Goal: Task Accomplishment & Management: Use online tool/utility

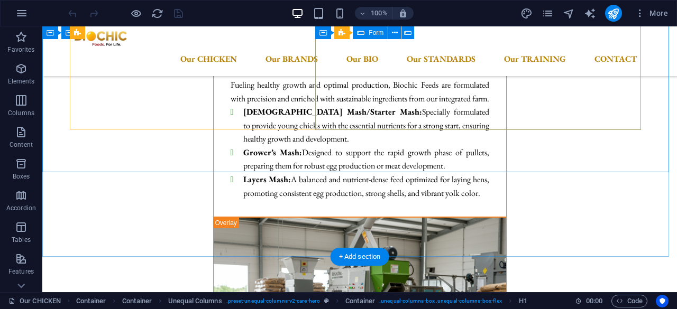
scroll to position [5567, 0]
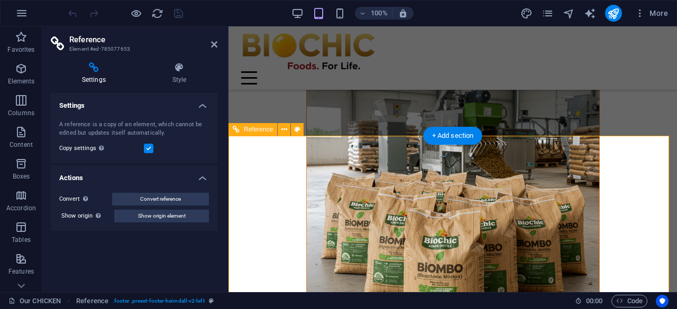
scroll to position [6401, 0]
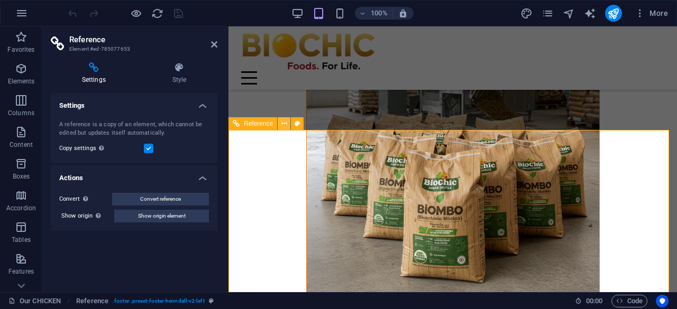
click at [284, 124] on icon at bounding box center [284, 123] width 6 height 11
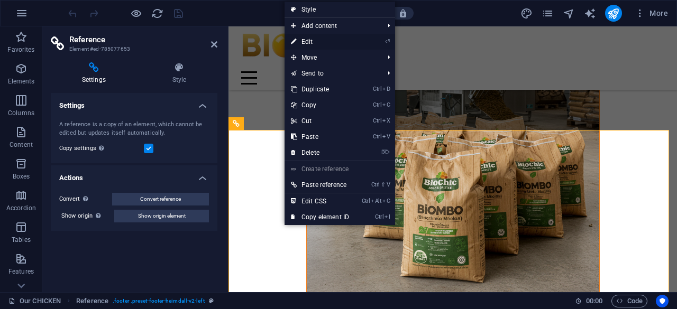
click at [311, 44] on link "⏎ Edit" at bounding box center [320, 42] width 71 height 16
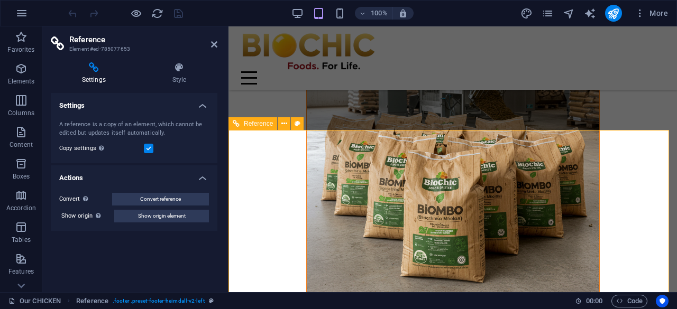
click at [284, 124] on icon at bounding box center [284, 123] width 6 height 11
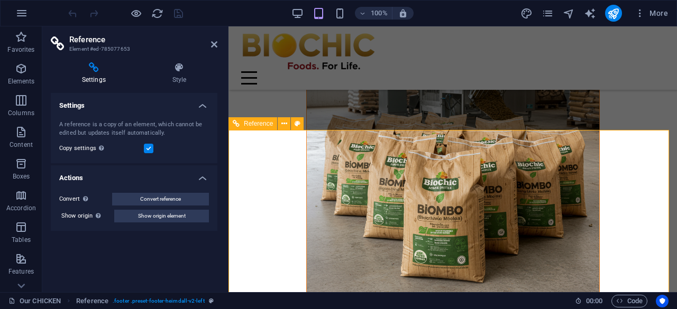
click at [210, 43] on h2 "Reference" at bounding box center [143, 40] width 148 height 10
click at [213, 44] on icon at bounding box center [214, 44] width 6 height 8
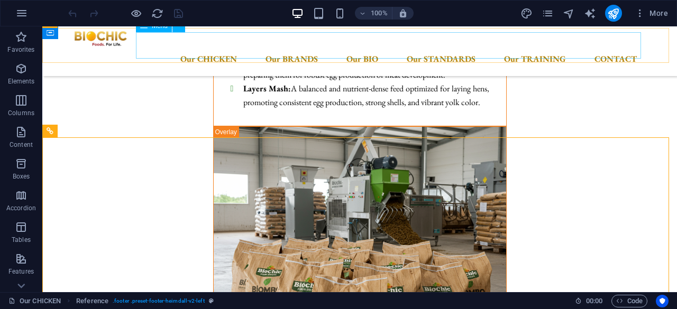
scroll to position [5567, 0]
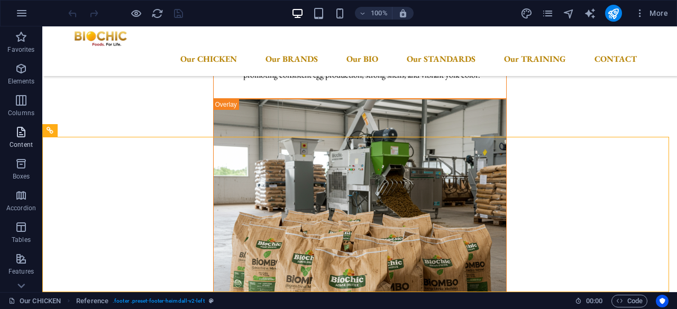
click at [21, 141] on p "Content" at bounding box center [21, 145] width 23 height 8
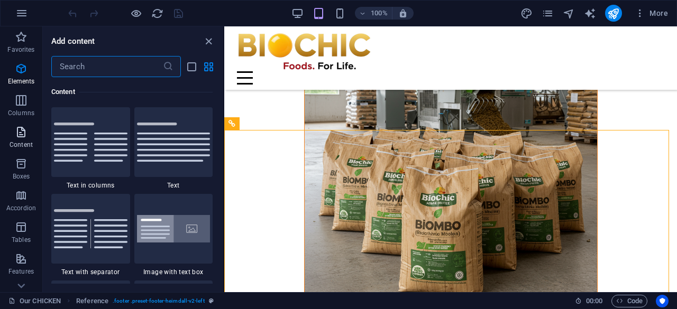
scroll to position [1851, 0]
click at [19, 72] on icon "button" at bounding box center [21, 68] width 13 height 13
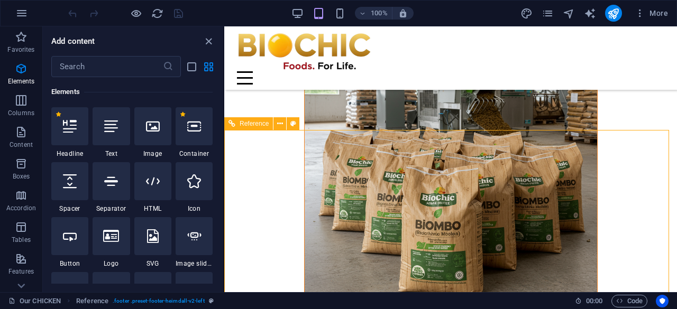
scroll to position [6475, 0]
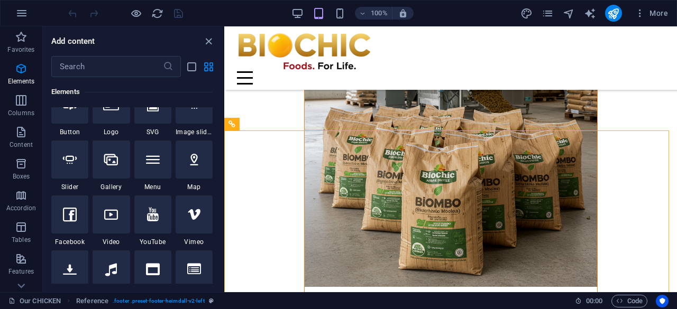
scroll to position [244, 0]
click at [293, 125] on icon at bounding box center [293, 123] width 6 height 11
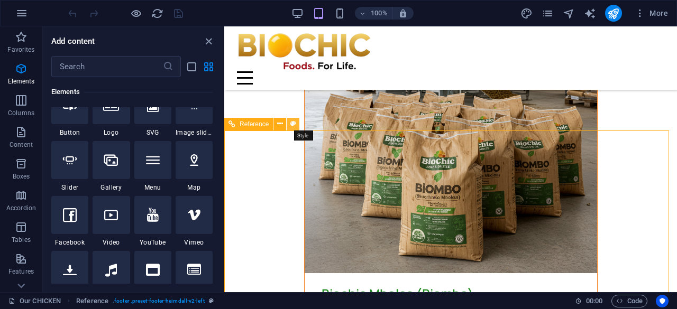
select select "rem"
select select "preset-footer-heimdall-v2-left"
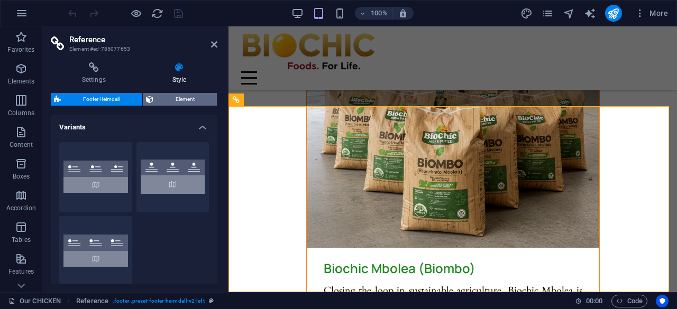
click at [191, 100] on span "Element" at bounding box center [186, 99] width 58 height 13
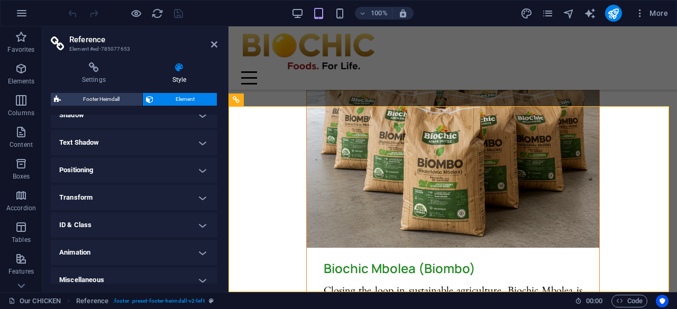
scroll to position [164, 0]
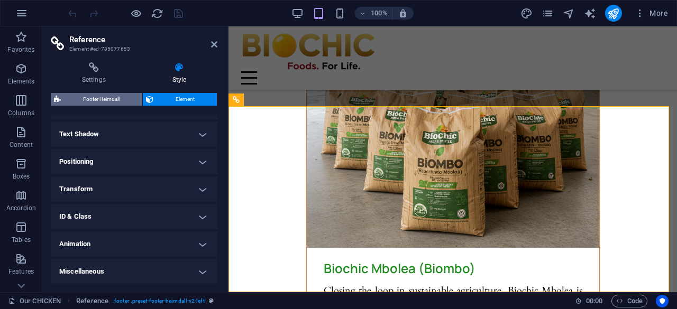
click at [103, 99] on span "Footer Heimdall" at bounding box center [101, 99] width 75 height 13
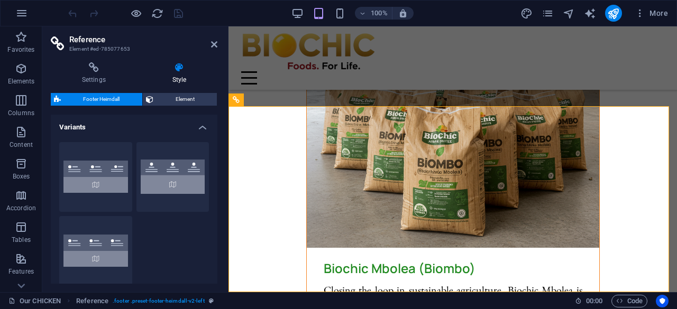
click at [200, 125] on h4 "Variants" at bounding box center [134, 124] width 167 height 19
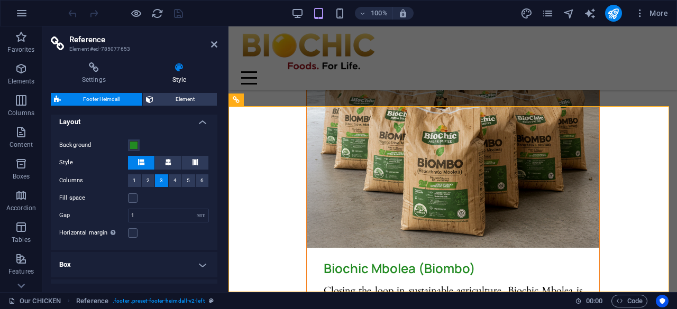
scroll to position [29, 0]
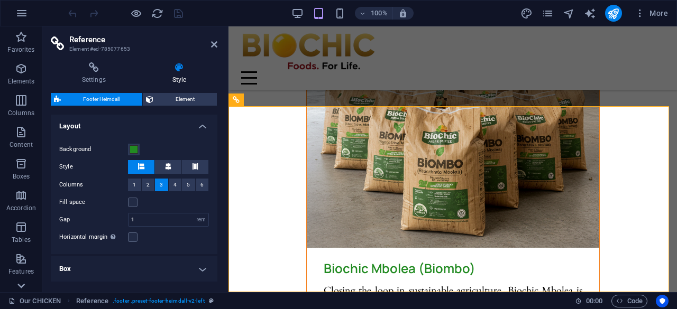
click at [21, 280] on icon at bounding box center [21, 286] width 15 height 15
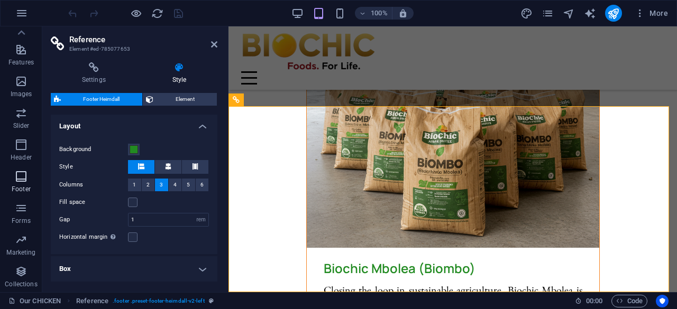
click at [19, 177] on icon "button" at bounding box center [21, 176] width 13 height 13
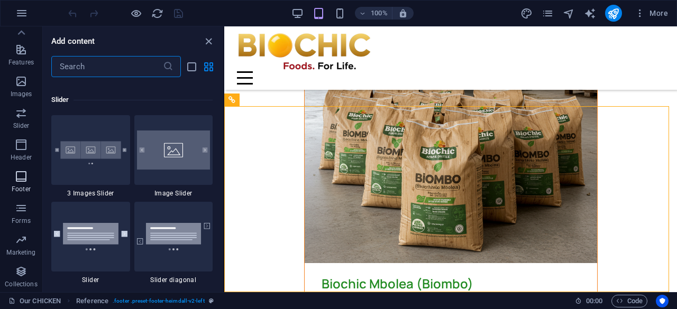
scroll to position [7003, 0]
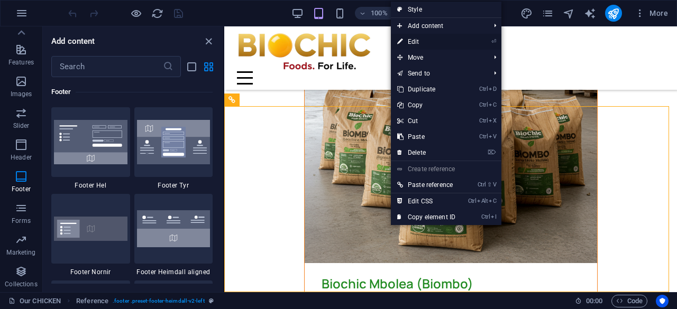
click at [414, 39] on link "⏎ Edit" at bounding box center [426, 42] width 71 height 16
select select "rem"
select select "preset-footer-heimdall-v2-left"
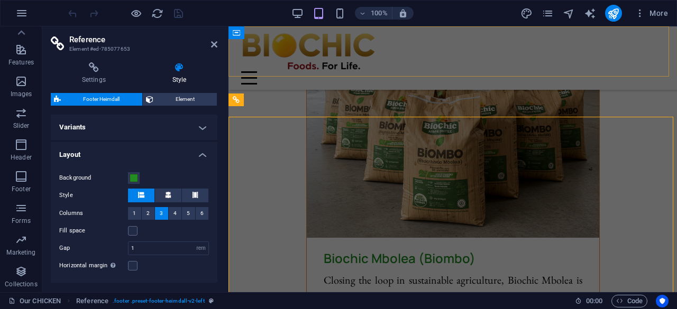
scroll to position [6489, 0]
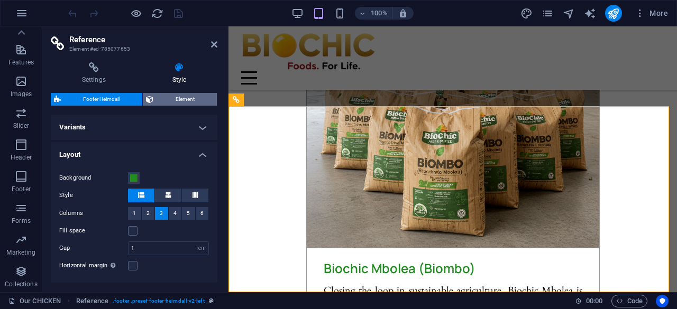
click at [168, 102] on span "Element" at bounding box center [186, 99] width 58 height 13
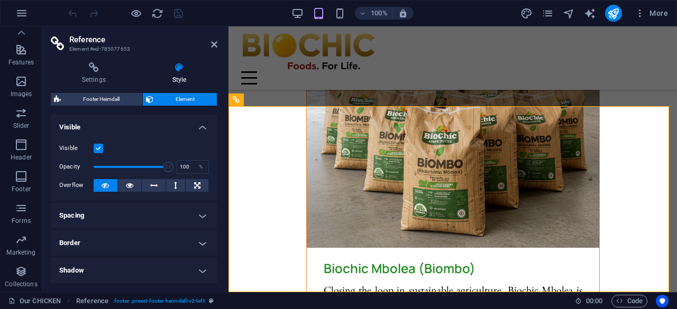
click at [98, 147] on label at bounding box center [99, 149] width 10 height 10
click at [0, 0] on input "Visible" at bounding box center [0, 0] width 0 height 0
click at [98, 147] on label at bounding box center [99, 149] width 10 height 10
click at [0, 0] on input "Visible" at bounding box center [0, 0] width 0 height 0
click at [107, 93] on span "Footer Heimdall" at bounding box center [101, 99] width 75 height 13
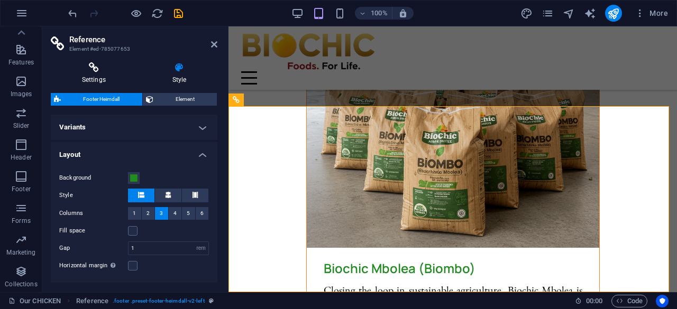
click at [92, 66] on icon at bounding box center [94, 67] width 86 height 11
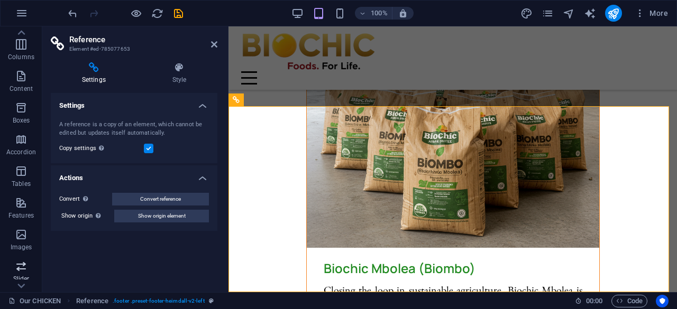
scroll to position [55, 0]
click at [19, 75] on icon "button" at bounding box center [21, 77] width 13 height 13
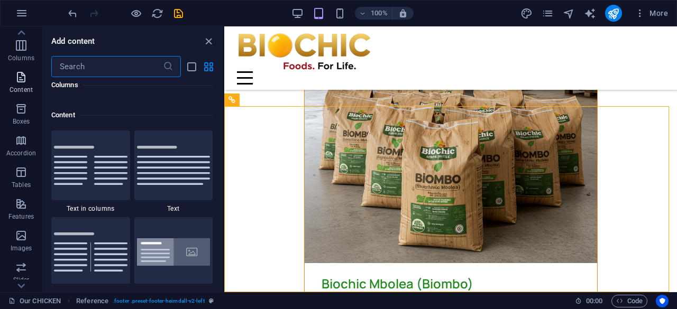
scroll to position [1851, 0]
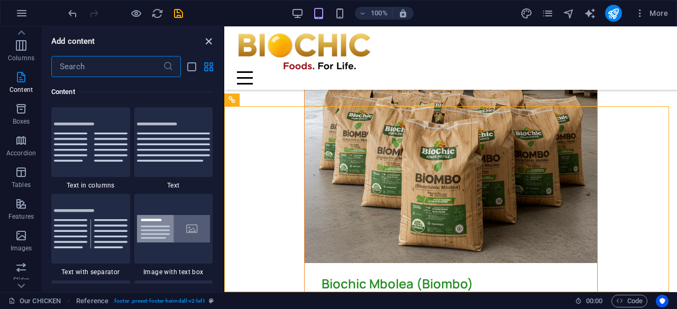
click at [206, 38] on icon "close panel" at bounding box center [209, 41] width 12 height 12
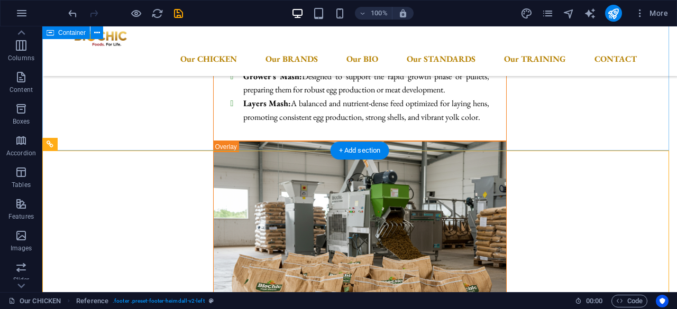
scroll to position [5520, 0]
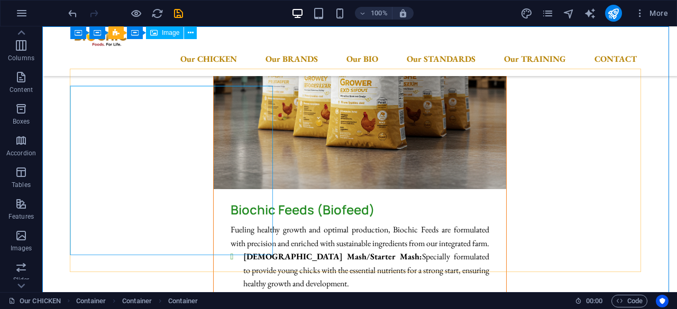
scroll to position [5303, 0]
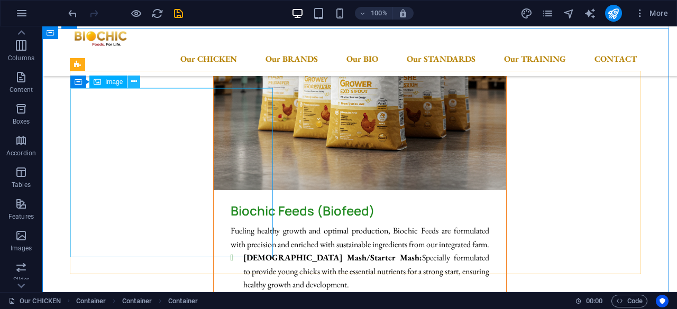
click at [138, 81] on button at bounding box center [133, 82] width 13 height 13
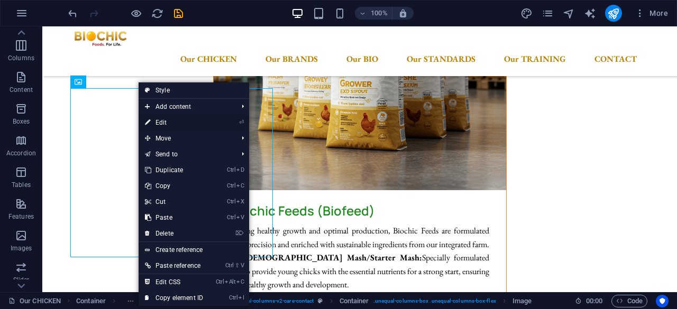
click at [166, 121] on link "⏎ Edit" at bounding box center [174, 123] width 71 height 16
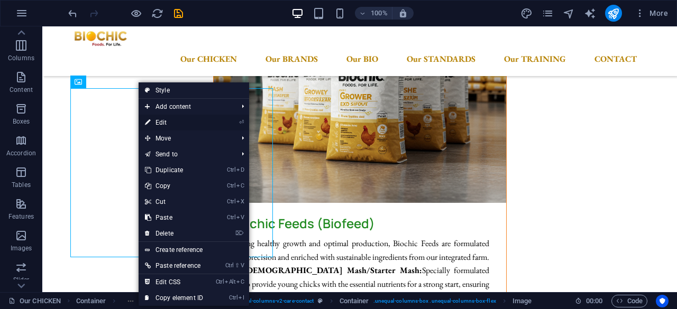
select select "px"
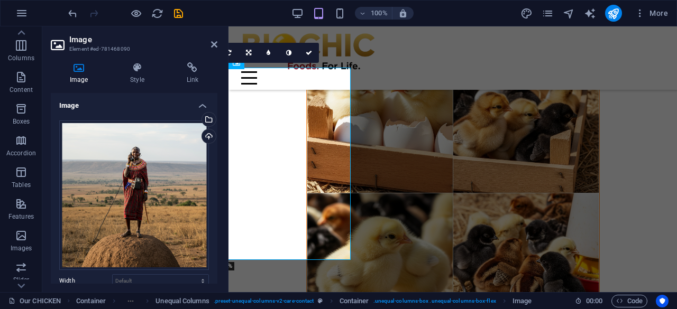
scroll to position [6243, 0]
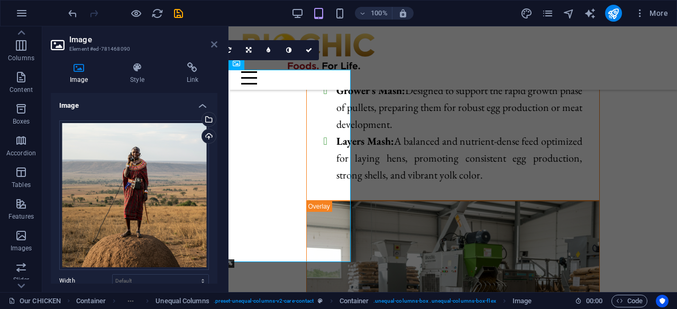
click at [212, 41] on icon at bounding box center [214, 44] width 6 height 8
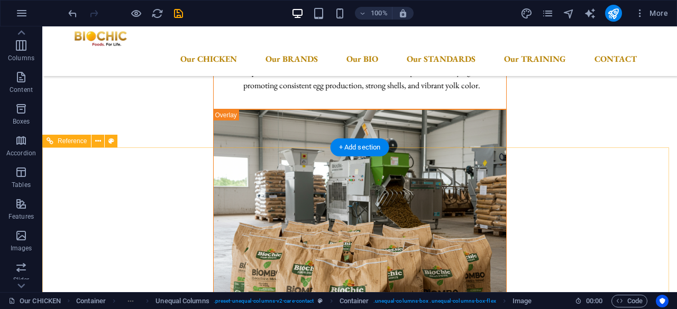
scroll to position [5567, 0]
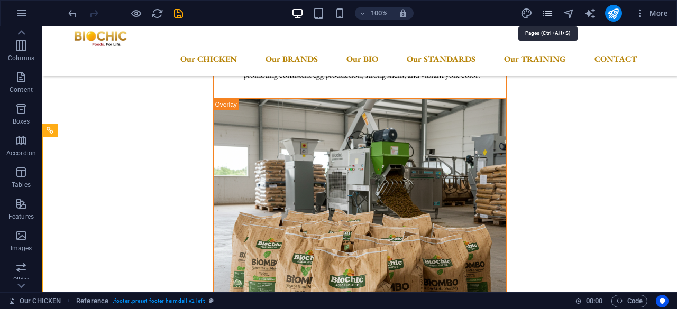
click at [547, 11] on icon "pages" at bounding box center [548, 13] width 12 height 12
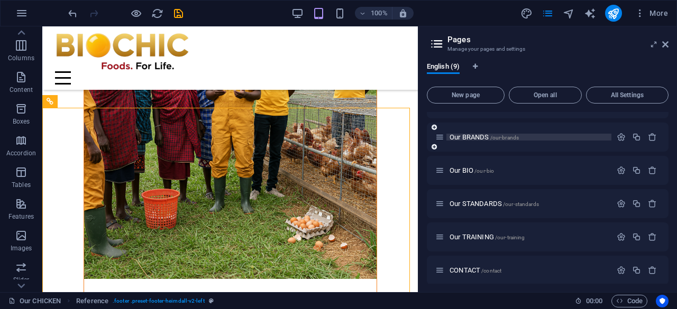
scroll to position [0, 0]
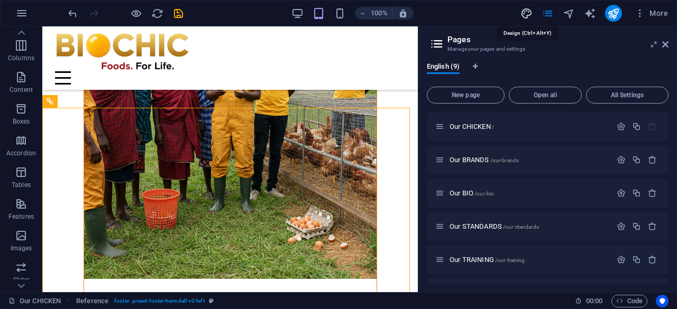
click at [527, 16] on icon "design" at bounding box center [527, 13] width 12 height 12
select select "px"
select select "500"
select select "px"
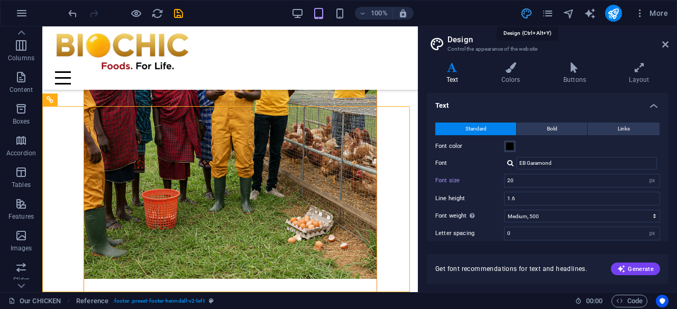
scroll to position [6501, 0]
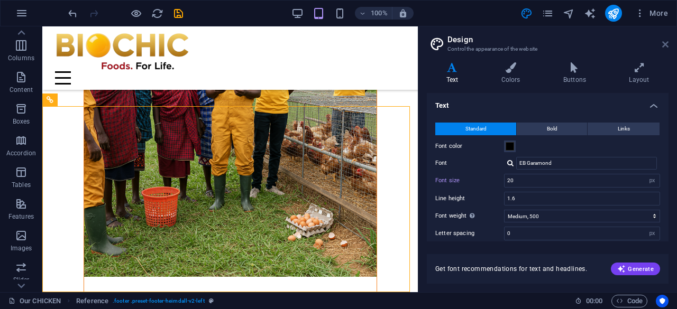
click at [664, 46] on icon at bounding box center [665, 44] width 6 height 8
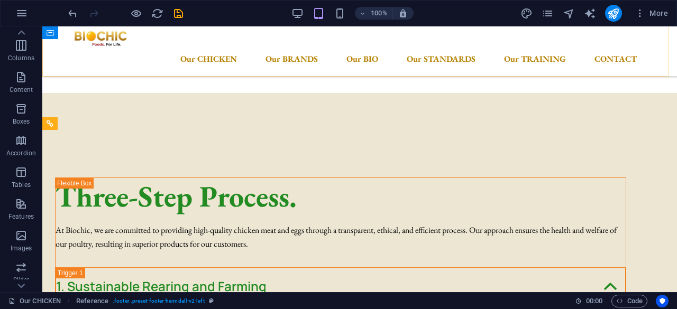
scroll to position [5567, 0]
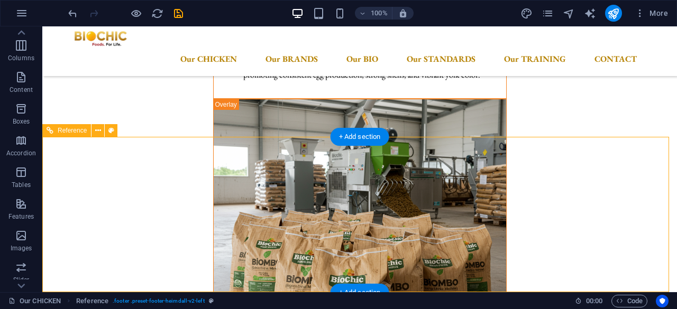
click at [97, 129] on icon at bounding box center [98, 130] width 6 height 11
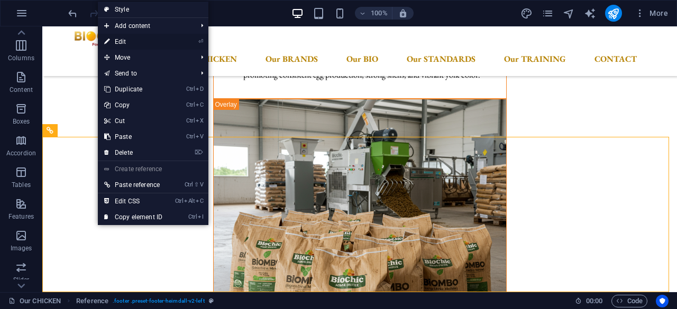
click at [122, 39] on link "⏎ Edit" at bounding box center [133, 42] width 71 height 16
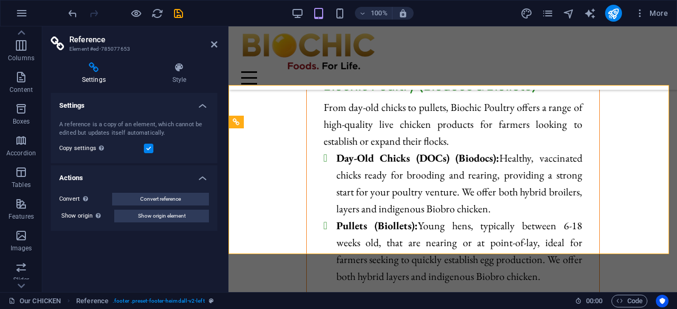
scroll to position [6464, 0]
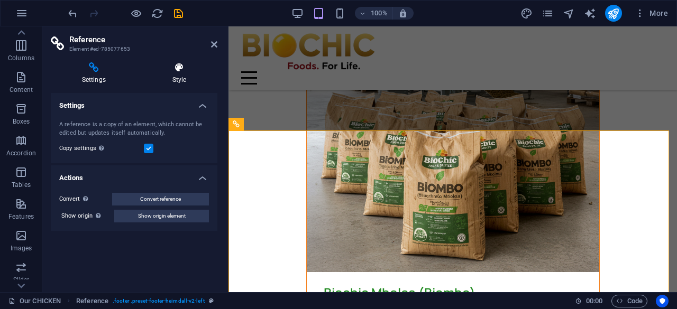
click at [172, 76] on h4 "Style" at bounding box center [179, 73] width 76 height 22
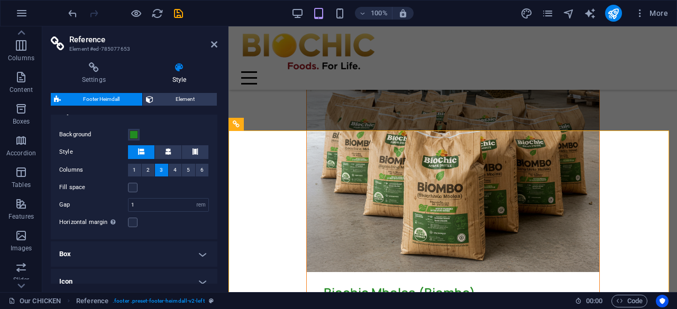
scroll to position [44, 0]
click at [156, 102] on button "Element" at bounding box center [180, 99] width 75 height 13
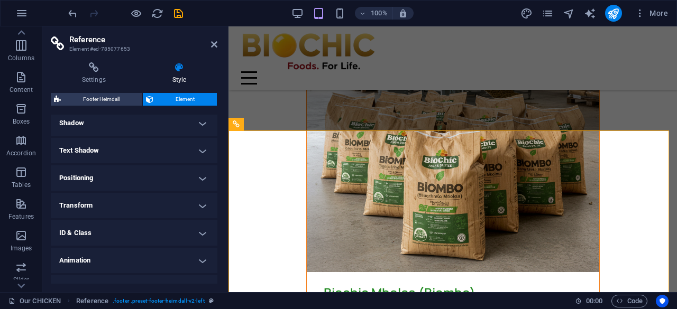
scroll to position [164, 0]
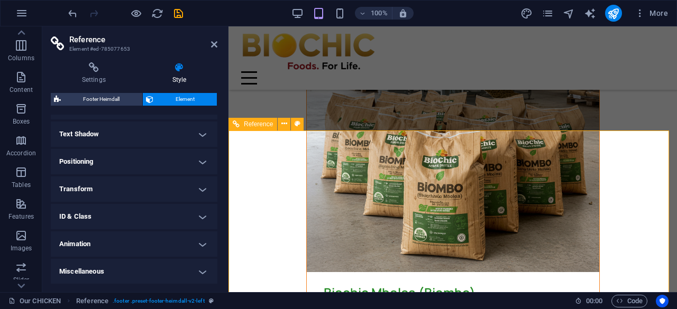
click at [199, 217] on h4 "ID & Class" at bounding box center [134, 216] width 167 height 25
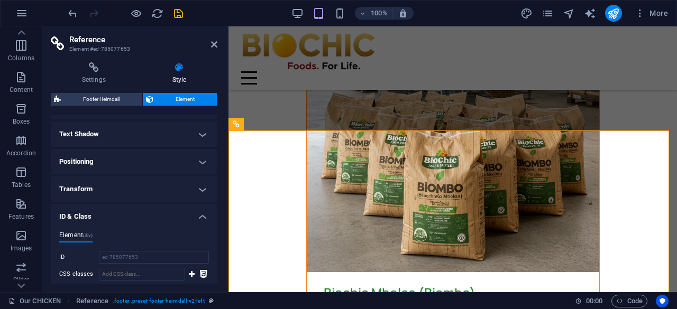
click at [199, 217] on h4 "ID & Class" at bounding box center [134, 213] width 167 height 19
click at [199, 217] on h4 "ID & Class" at bounding box center [134, 216] width 167 height 25
click at [199, 217] on h4 "ID & Class" at bounding box center [134, 213] width 167 height 19
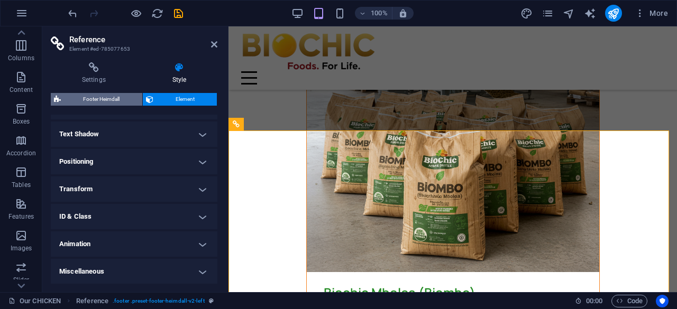
click at [97, 95] on span "Footer Heimdall" at bounding box center [101, 99] width 75 height 13
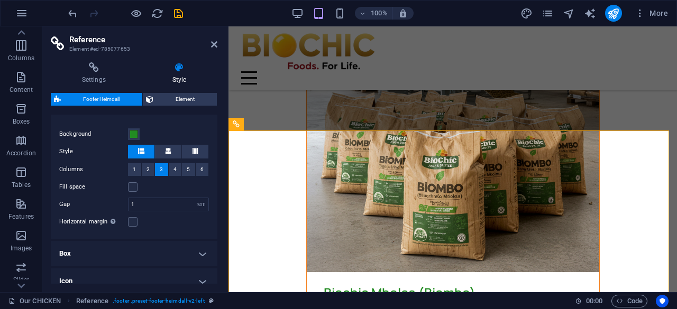
click at [215, 40] on h2 "Reference" at bounding box center [143, 40] width 148 height 10
click at [215, 45] on icon at bounding box center [214, 44] width 6 height 8
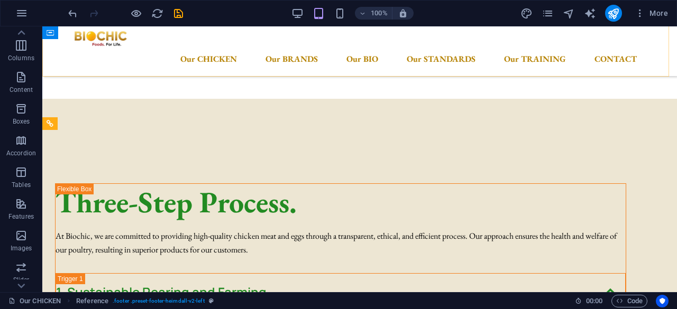
scroll to position [5567, 0]
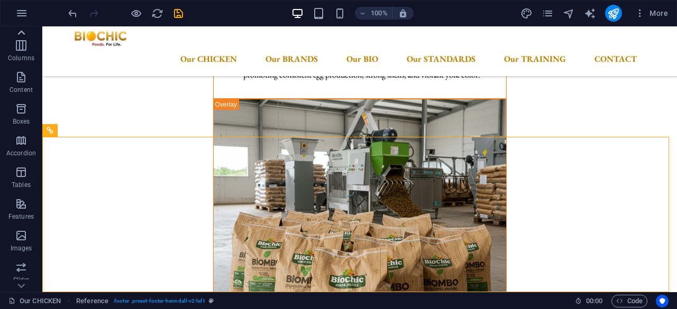
click at [18, 34] on icon at bounding box center [21, 32] width 15 height 15
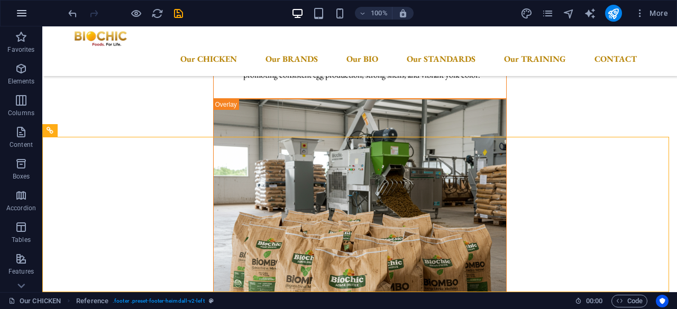
click at [20, 13] on icon "button" at bounding box center [21, 13] width 13 height 13
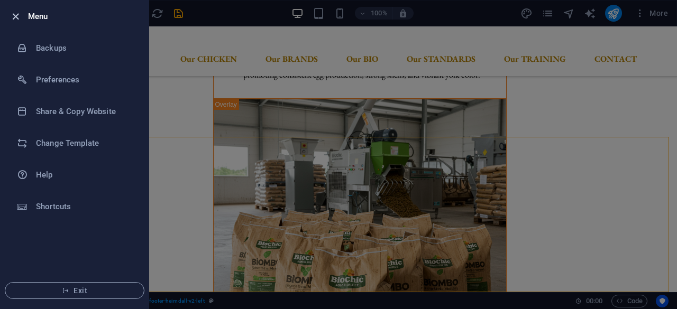
click at [14, 19] on icon "button" at bounding box center [16, 17] width 12 height 12
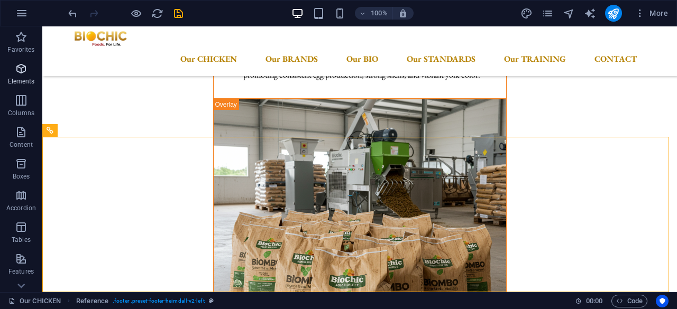
click at [20, 72] on icon "button" at bounding box center [21, 68] width 13 height 13
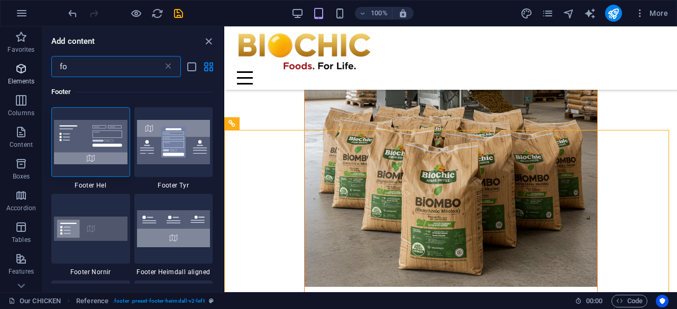
type input "f"
type input "s"
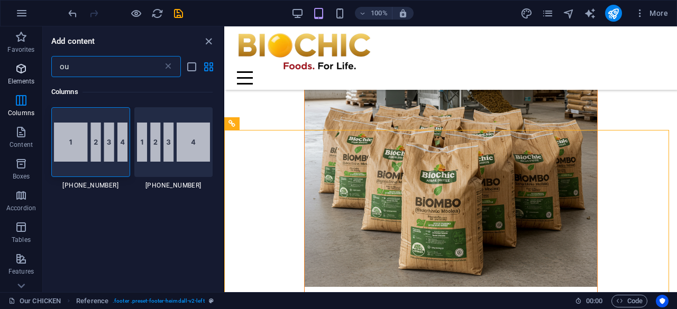
type input "o"
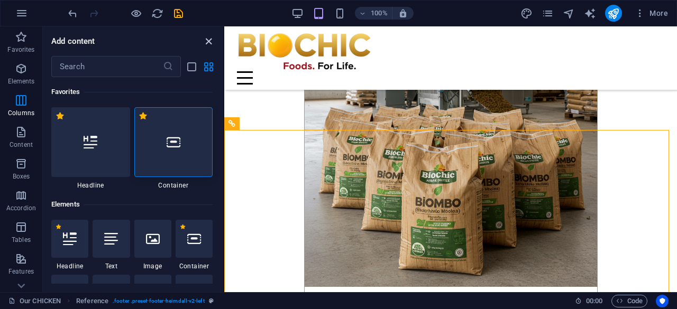
click at [209, 41] on icon "close panel" at bounding box center [209, 41] width 12 height 12
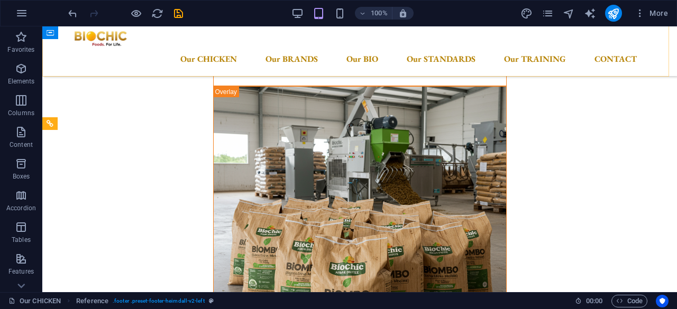
scroll to position [5567, 0]
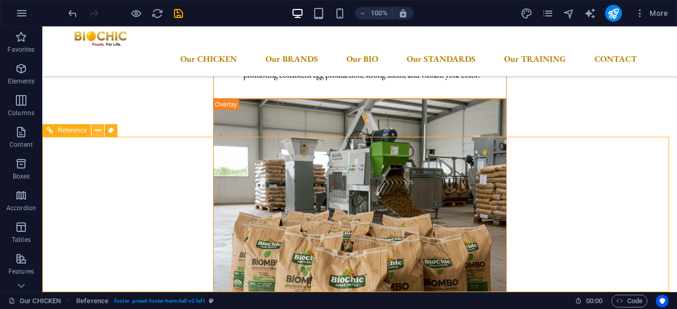
click at [96, 131] on icon at bounding box center [98, 130] width 6 height 11
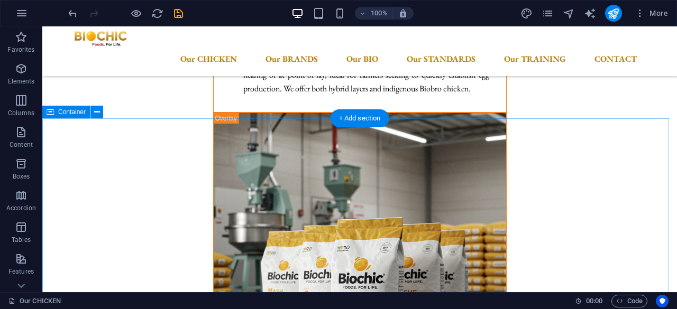
scroll to position [5086, 0]
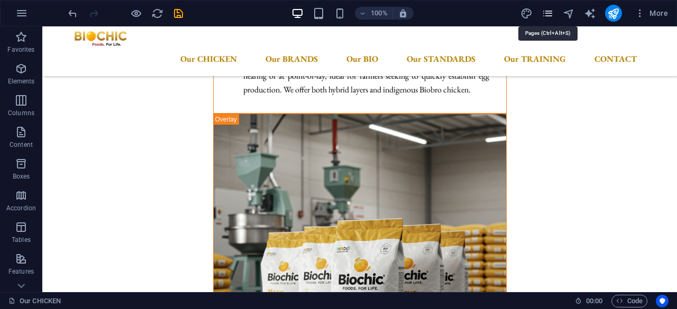
click at [550, 13] on icon "pages" at bounding box center [548, 13] width 12 height 12
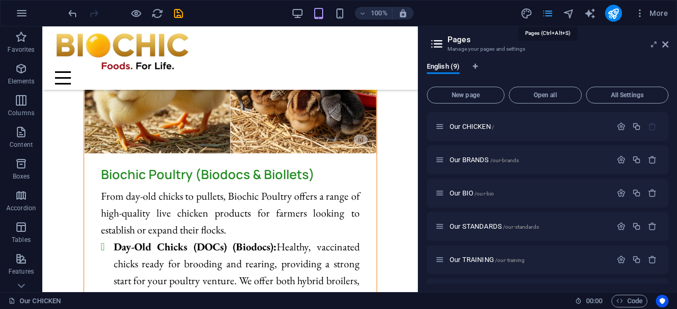
scroll to position [5105, 0]
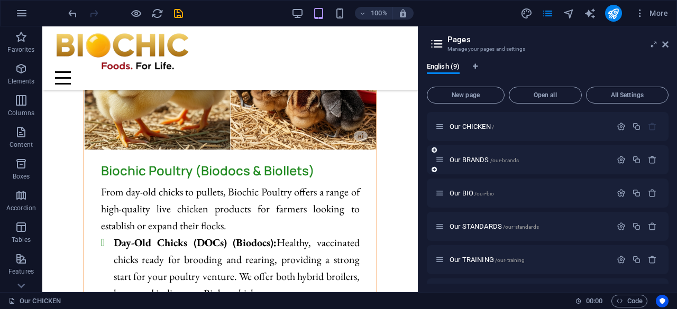
click at [448, 152] on div "Our BRANDS /our-brands" at bounding box center [548, 159] width 242 height 29
click at [591, 158] on p "Our BRANDS /our-brands" at bounding box center [529, 160] width 159 height 7
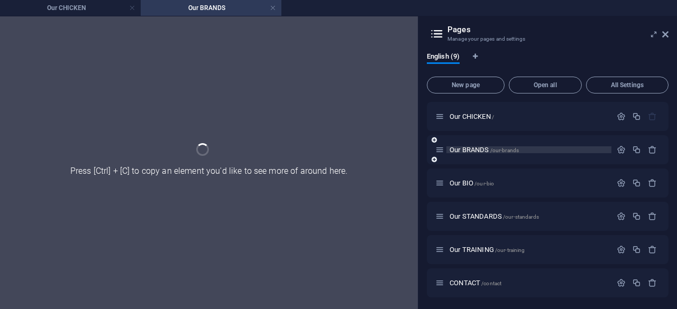
scroll to position [0, 0]
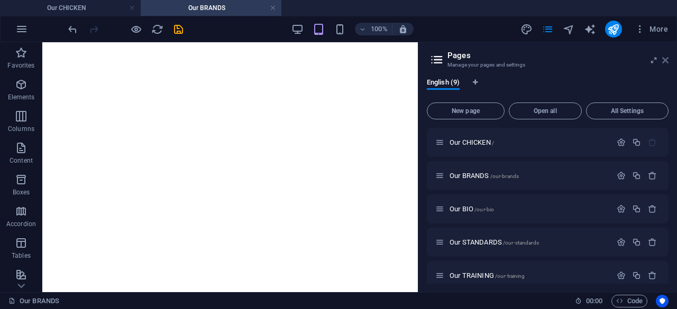
click at [665, 60] on icon at bounding box center [665, 60] width 6 height 8
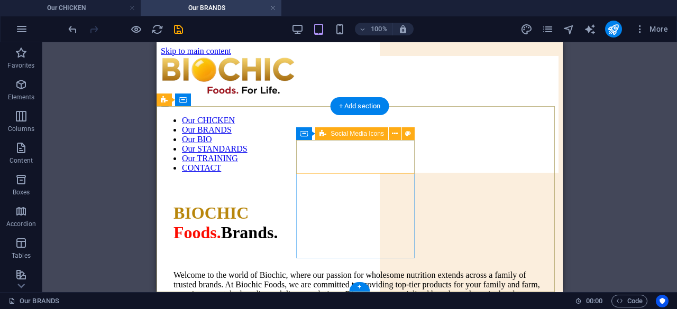
scroll to position [4615, 0]
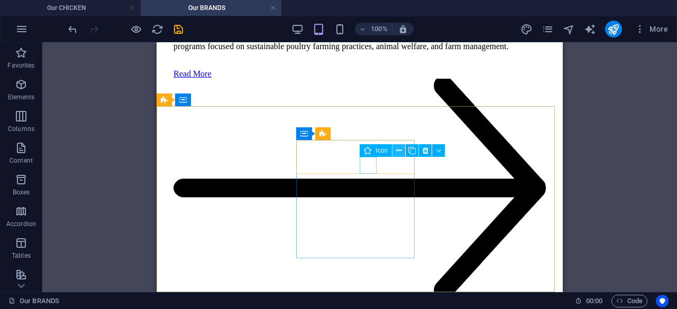
click at [397, 152] on icon at bounding box center [399, 150] width 6 height 11
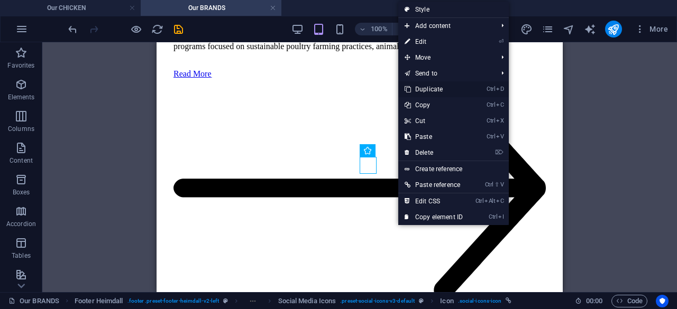
click at [439, 87] on link "Ctrl D Duplicate" at bounding box center [433, 89] width 71 height 16
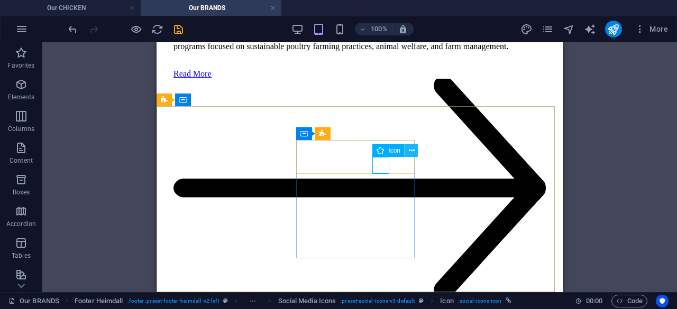
click at [411, 152] on icon at bounding box center [412, 150] width 6 height 11
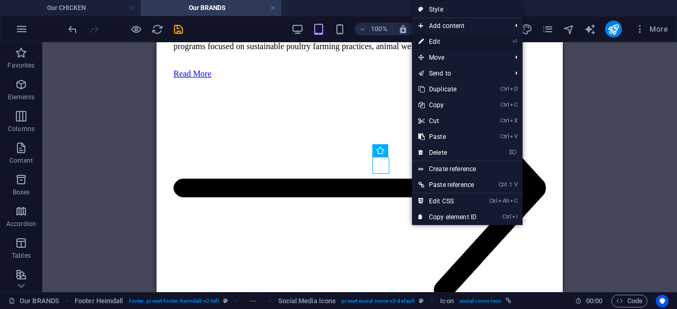
click at [444, 38] on link "⏎ Edit" at bounding box center [447, 42] width 71 height 16
select select "xMidYMid"
select select "px"
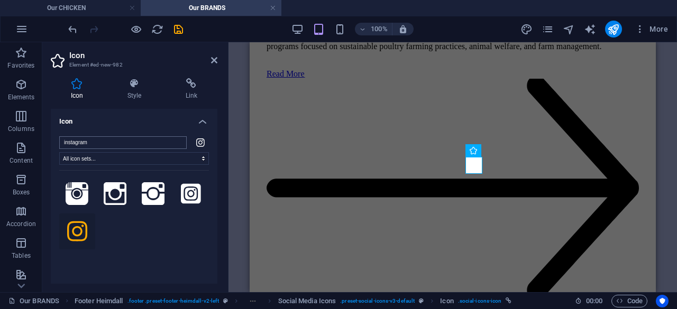
type input "x"
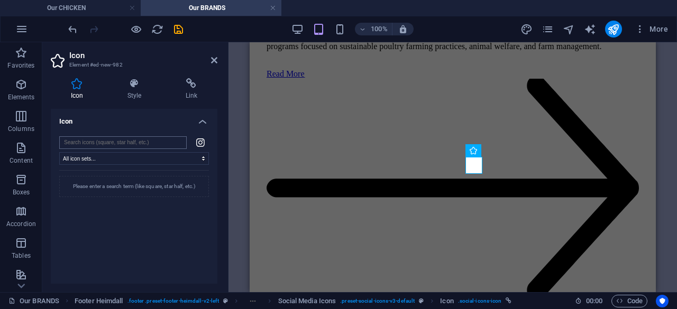
type input "t"
